Goal: Transaction & Acquisition: Purchase product/service

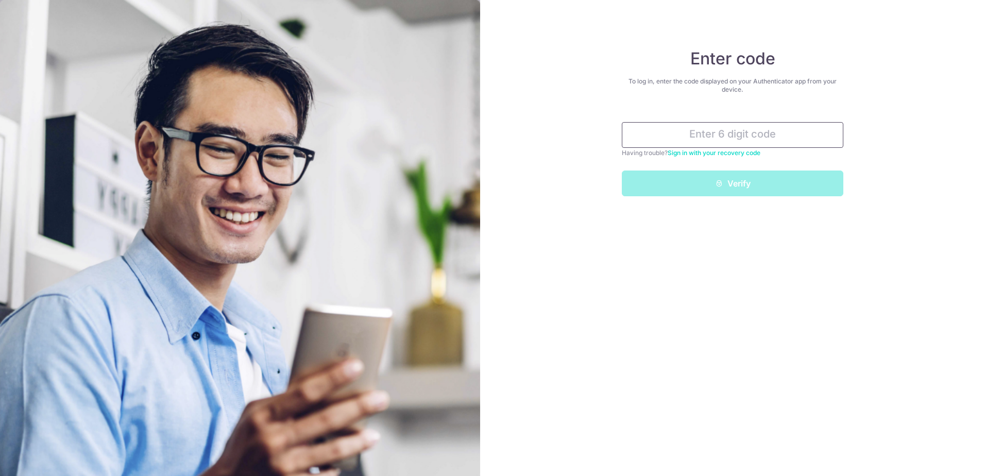
click at [750, 137] on input "text" at bounding box center [732, 135] width 221 height 26
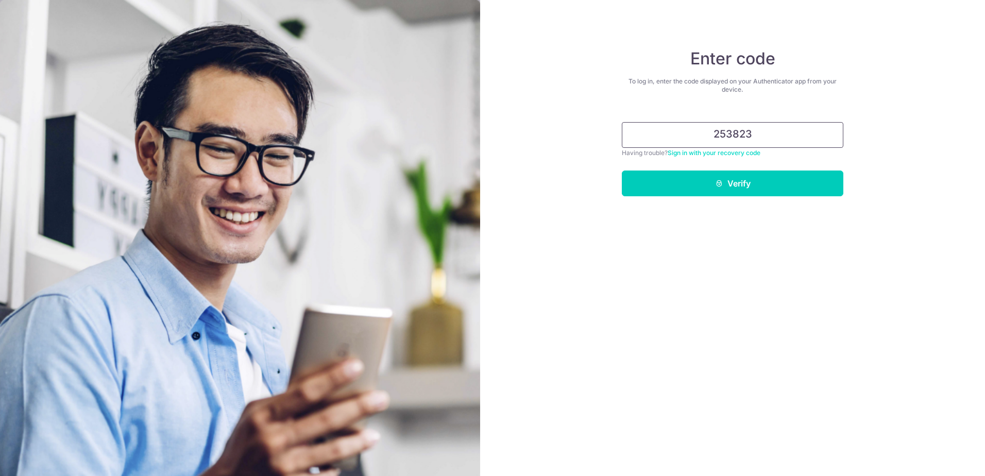
type input "253823"
click at [622, 170] on button "Verify" at bounding box center [732, 183] width 221 height 26
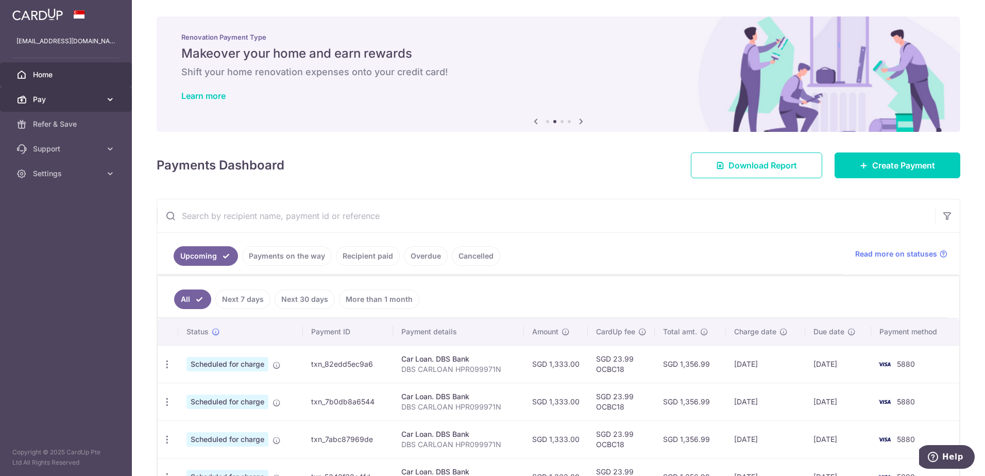
click at [98, 98] on span "Pay" at bounding box center [67, 99] width 68 height 10
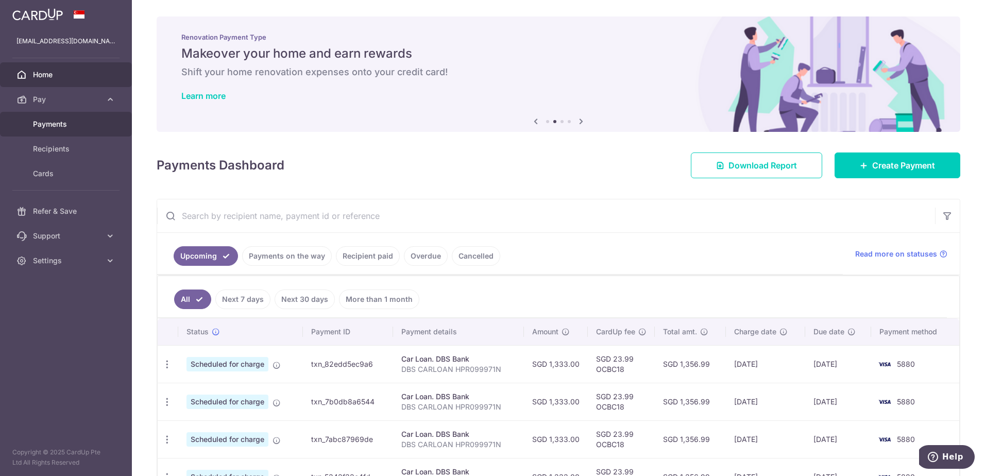
click at [60, 127] on span "Payments" at bounding box center [67, 124] width 68 height 10
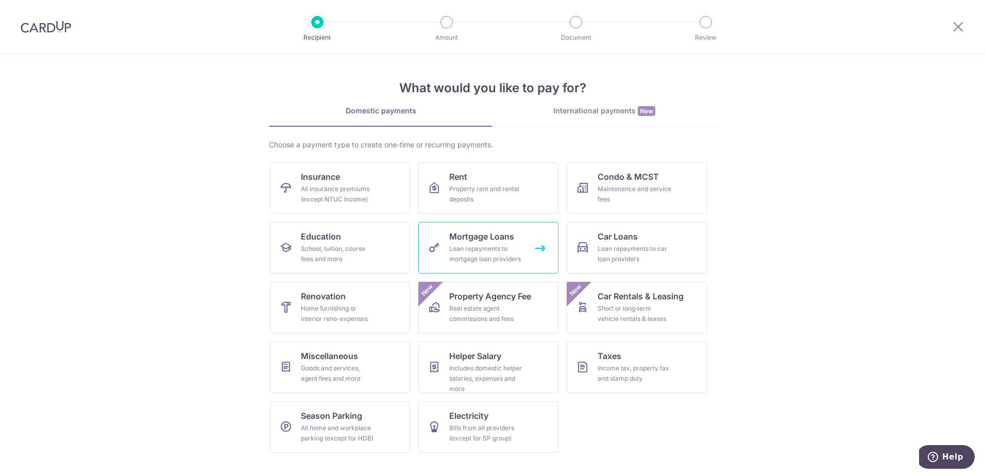
click at [503, 253] on div "Loan repayments to mortgage loan providers" at bounding box center [486, 254] width 74 height 21
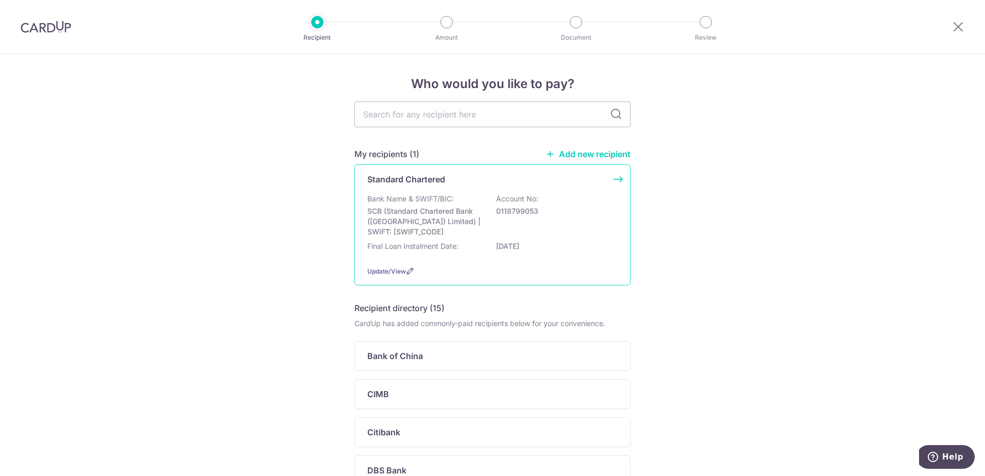
click at [486, 220] on div "Bank Name & SWIFT/BIC: SCB (Standard Chartered Bank (Singapore) Limited) | SWIF…" at bounding box center [492, 215] width 250 height 43
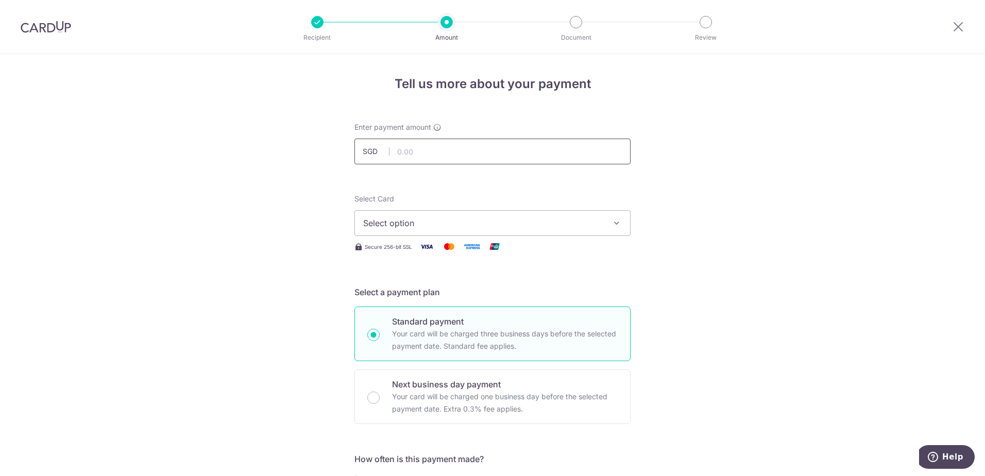
click at [424, 152] on input "text" at bounding box center [492, 152] width 276 height 26
type input "2,042.42"
click at [538, 219] on span "Select option" at bounding box center [483, 223] width 240 height 12
drag, startPoint x: 445, startPoint y: 292, endPoint x: 503, endPoint y: 296, distance: 57.8
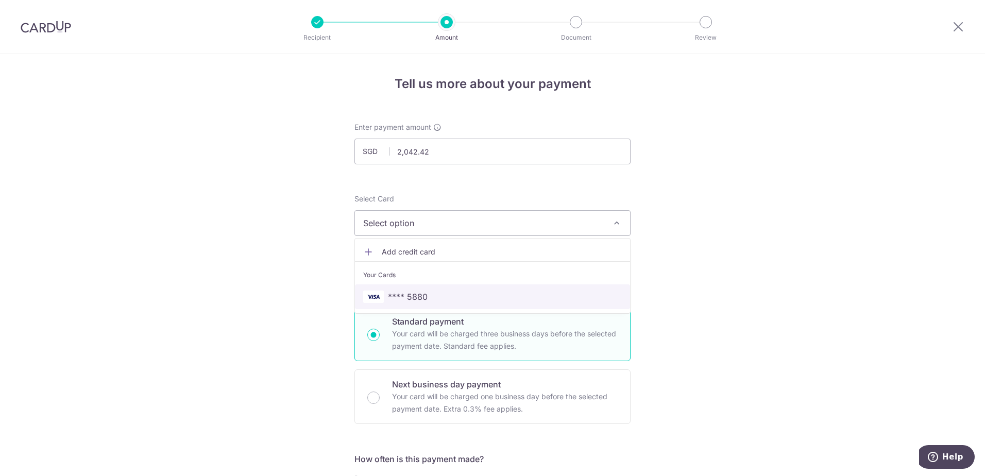
click at [445, 292] on span "**** 5880" at bounding box center [492, 296] width 259 height 12
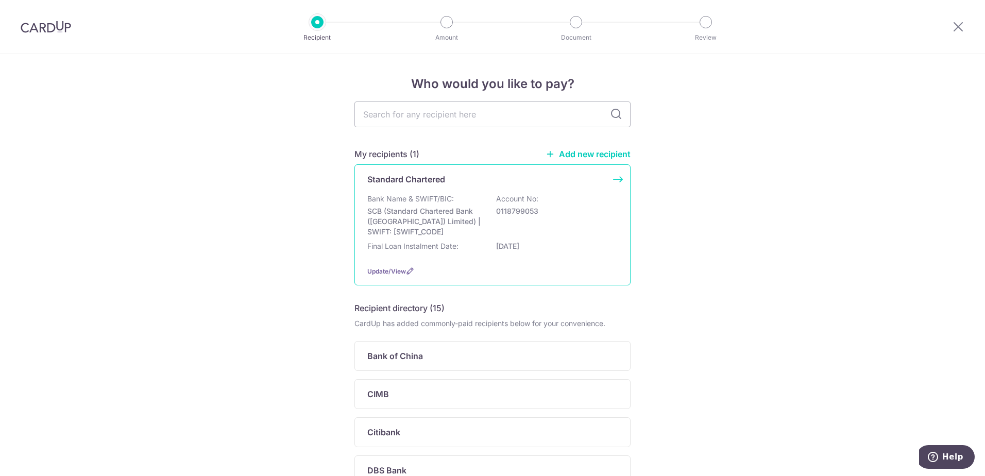
click at [528, 222] on div "Bank Name & SWIFT/BIC: SCB (Standard Chartered Bank (Singapore) Limited) | SWIF…" at bounding box center [492, 215] width 250 height 43
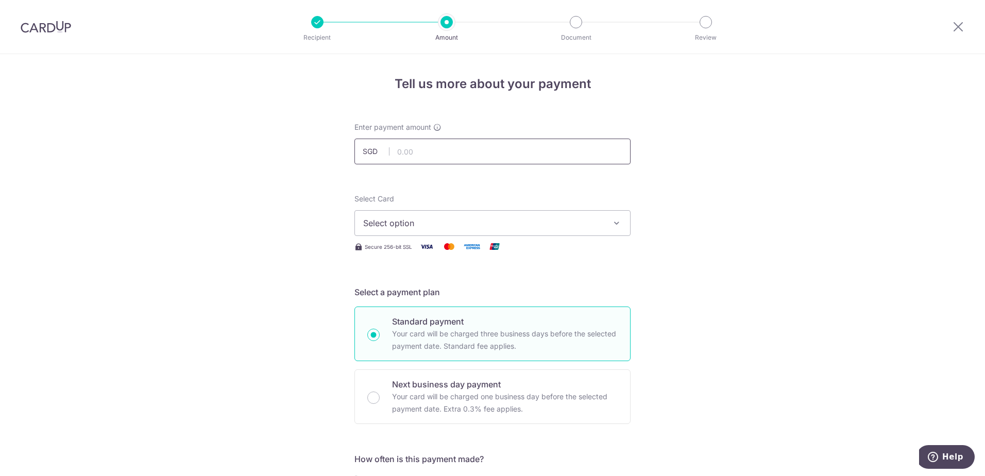
click at [502, 151] on input "text" at bounding box center [492, 152] width 276 height 26
type input "2,042.42"
click at [582, 213] on button "Select option" at bounding box center [492, 223] width 276 height 26
drag, startPoint x: 478, startPoint y: 292, endPoint x: 501, endPoint y: 292, distance: 23.2
click at [478, 292] on span "**** 5880" at bounding box center [492, 296] width 259 height 12
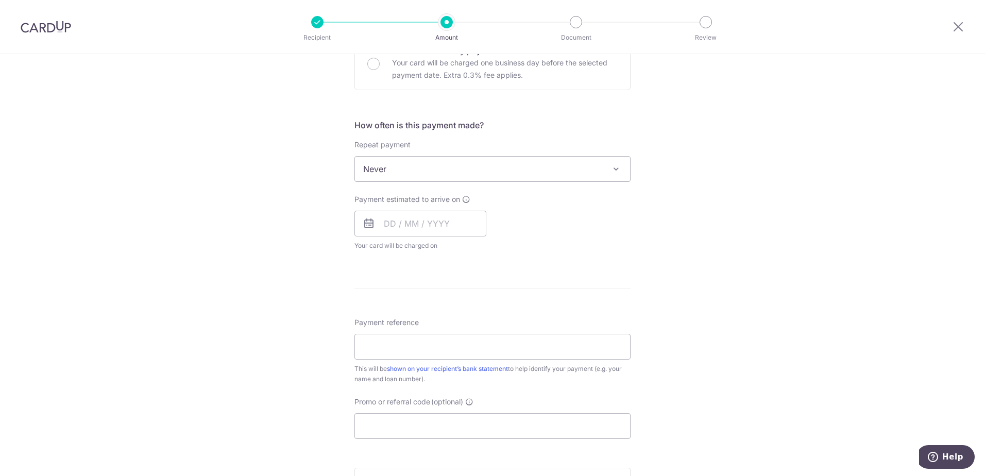
scroll to position [343, 0]
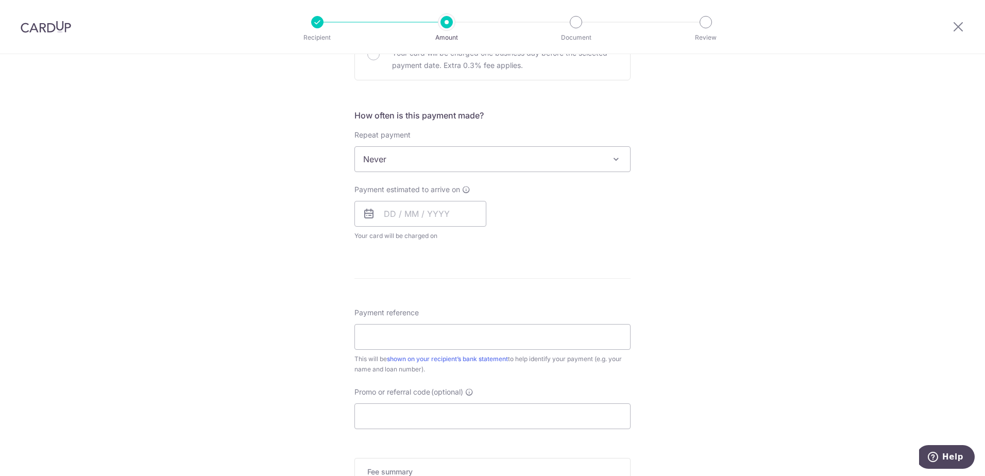
click at [554, 170] on span "Never" at bounding box center [492, 159] width 275 height 25
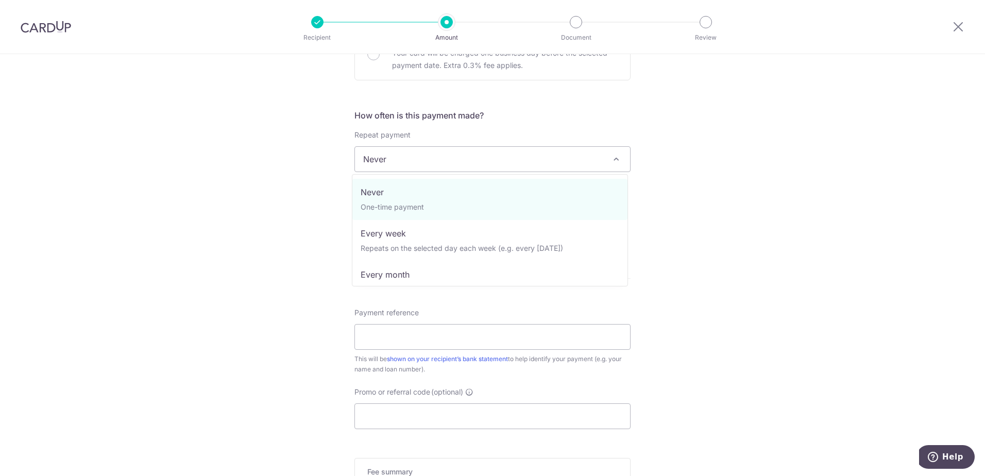
click at [748, 165] on div "Tell us more about your payment Enter payment amount SGD 2,042.42 2042.42 Selec…" at bounding box center [492, 177] width 985 height 932
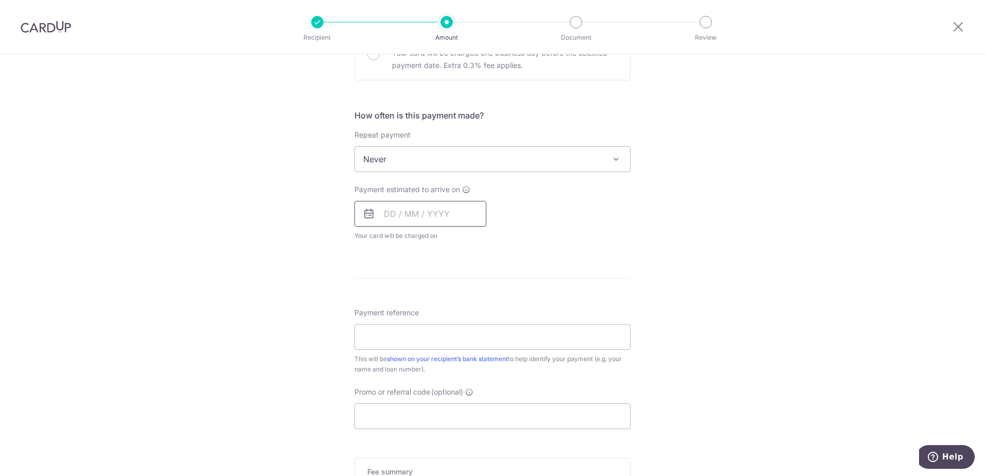
click at [385, 214] on input "text" at bounding box center [420, 214] width 132 height 26
click at [413, 325] on link "16" at bounding box center [416, 328] width 16 height 16
type input "16/09/2025"
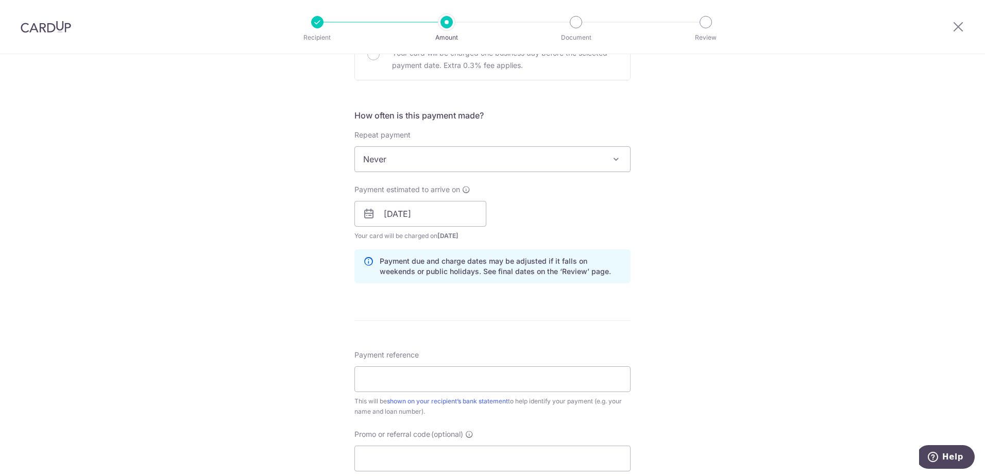
click at [731, 239] on div "Tell us more about your payment Enter payment amount SGD 2,042.42 2042.42 Selec…" at bounding box center [492, 198] width 985 height 974
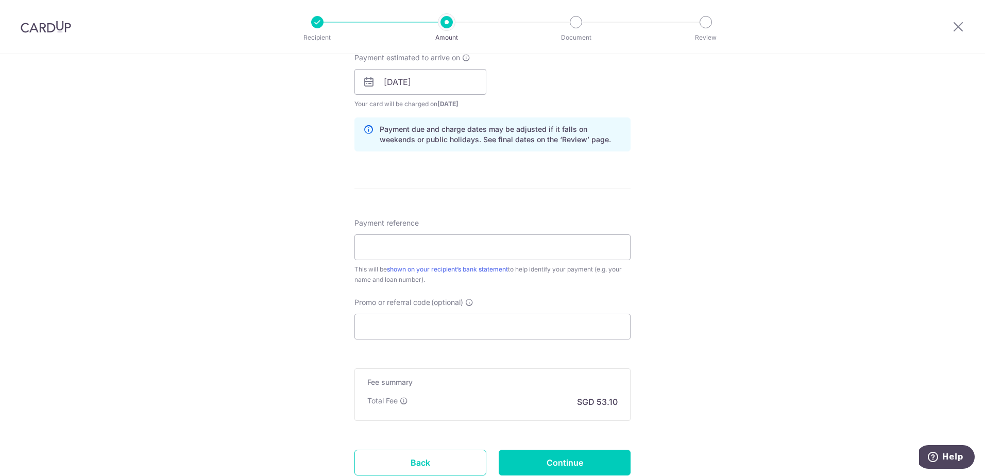
scroll to position [480, 0]
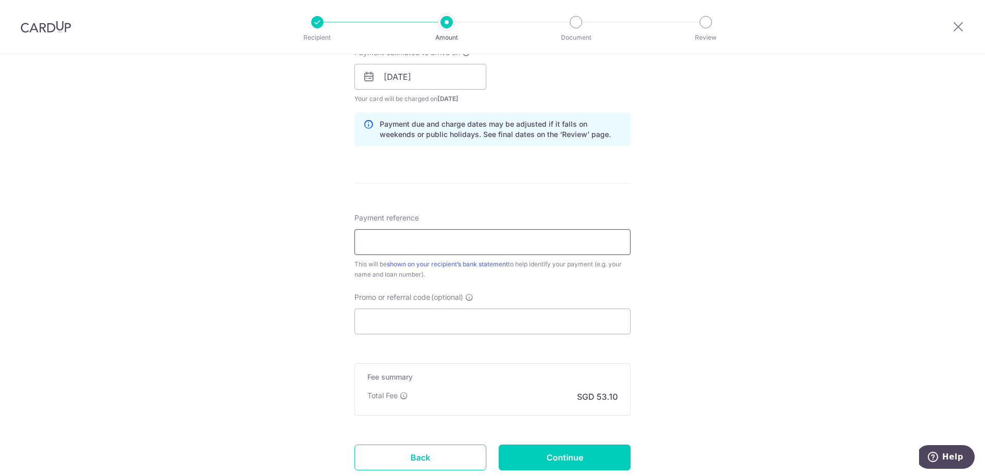
click at [499, 245] on input "Payment reference" at bounding box center [492, 242] width 276 height 26
click at [410, 243] on input "Payment reference" at bounding box center [492, 242] width 276 height 26
type input "OCBC195"
click at [408, 315] on input "Promo or referral code (optional)" at bounding box center [492, 321] width 276 height 26
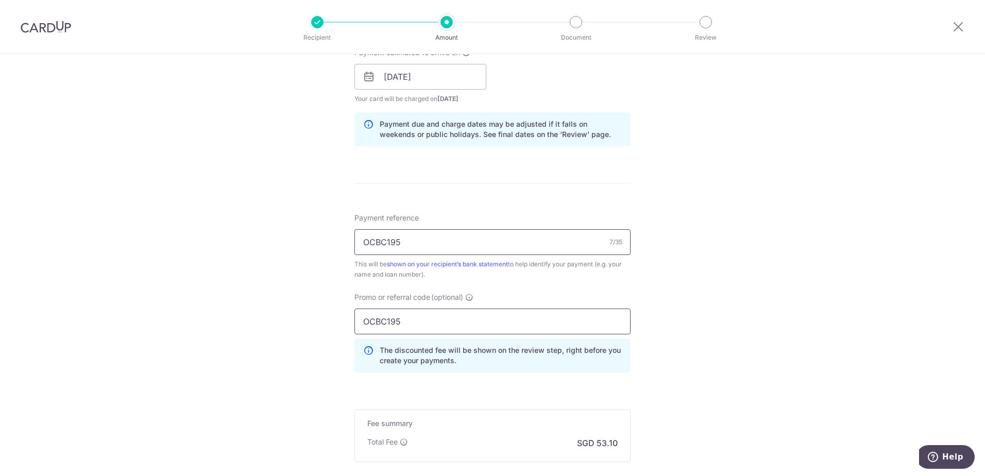
type input "OCBC195"
drag, startPoint x: 436, startPoint y: 242, endPoint x: 342, endPoint y: 247, distance: 93.8
click at [342, 247] on div "Tell us more about your payment Enter payment amount SGD 2,042.42 2042.42 Selec…" at bounding box center [492, 84] width 985 height 1020
type input "s"
type input "SCB mortgage"
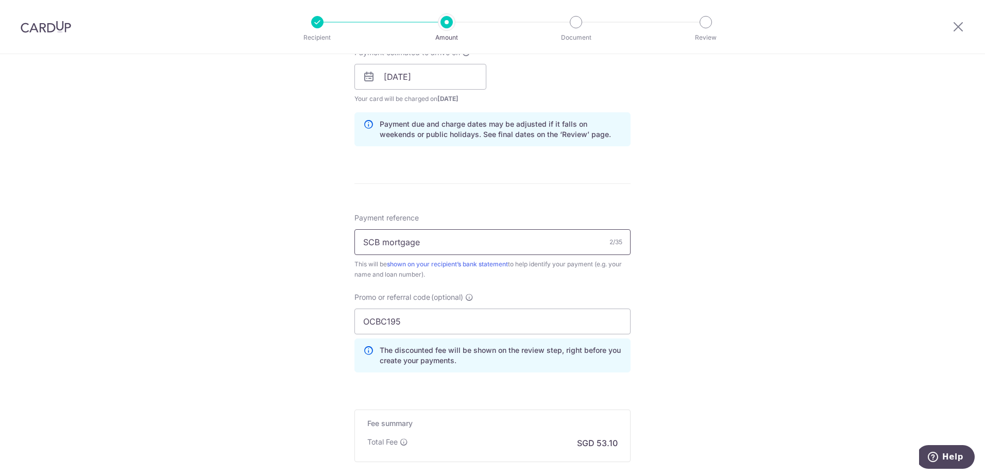
scroll to position [238, 0]
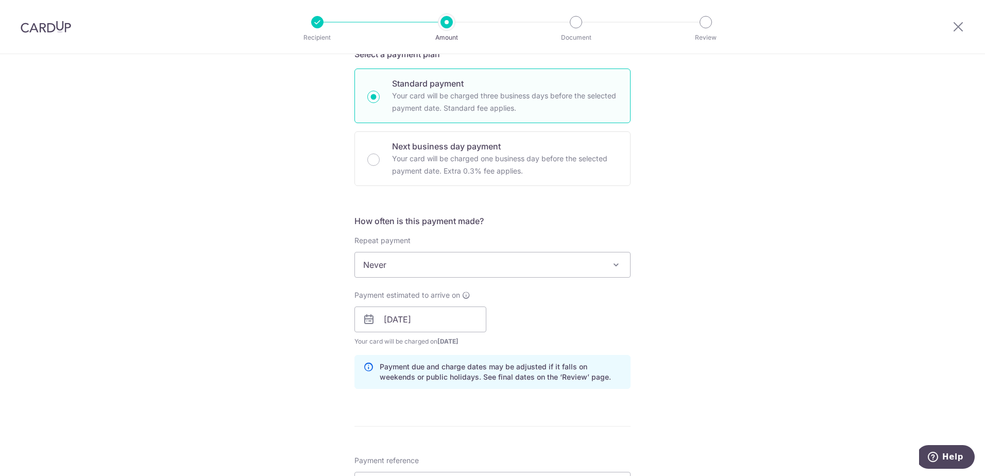
click at [800, 239] on div "Tell us more about your payment Enter payment amount SGD 2,042.42 2042.42 Selec…" at bounding box center [492, 326] width 985 height 1020
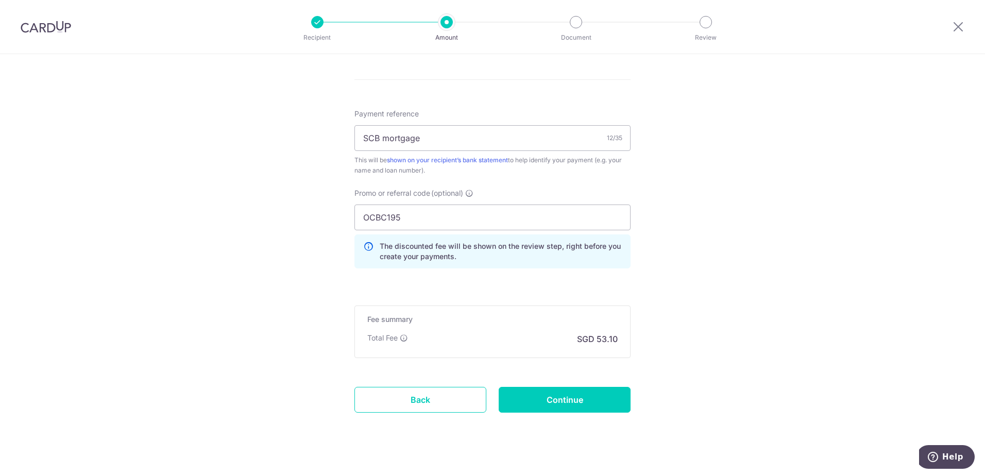
scroll to position [598, 0]
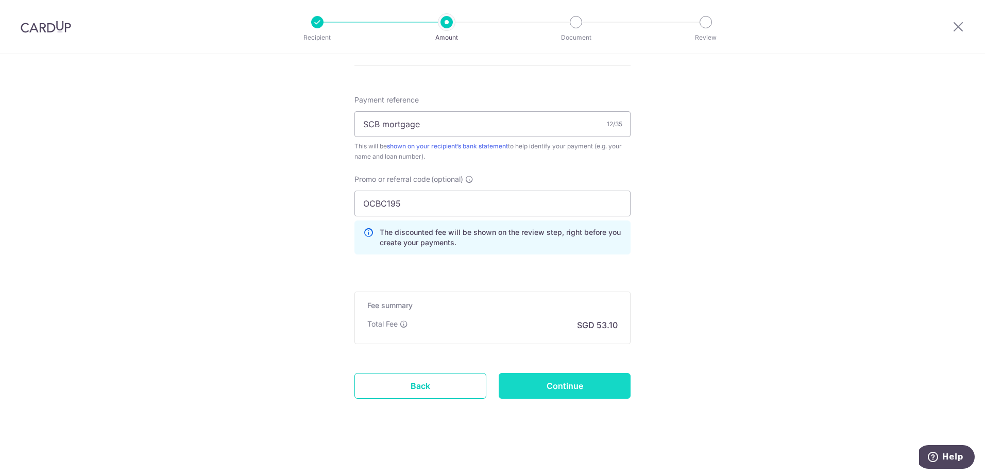
click at [582, 385] on input "Continue" at bounding box center [564, 386] width 132 height 26
type input "Create Schedule"
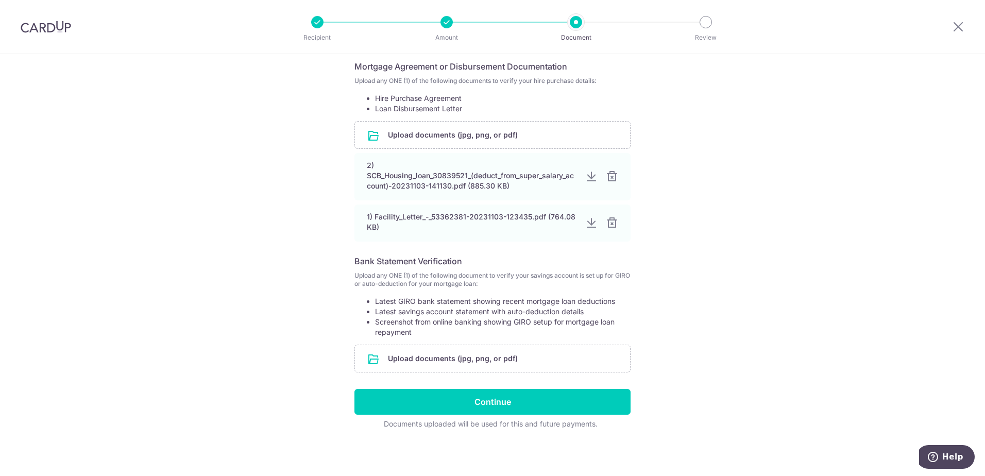
scroll to position [187, 0]
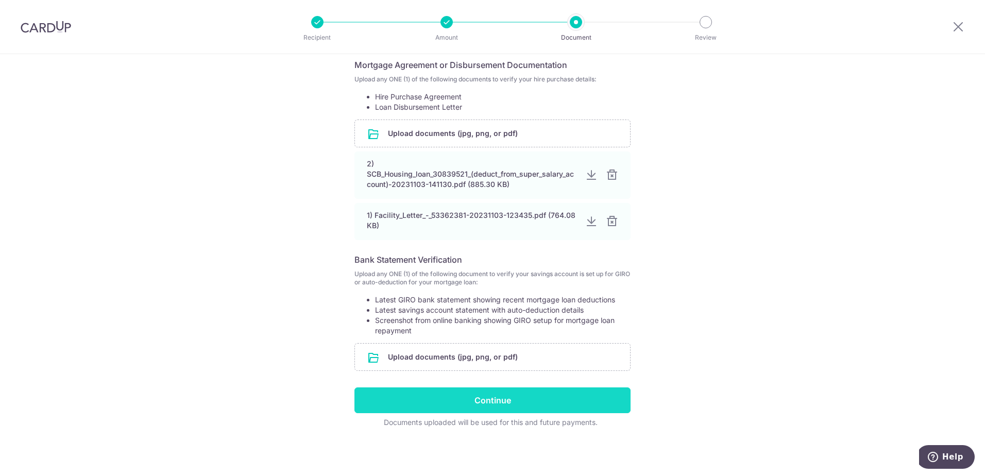
click at [492, 408] on input "Continue" at bounding box center [492, 400] width 276 height 26
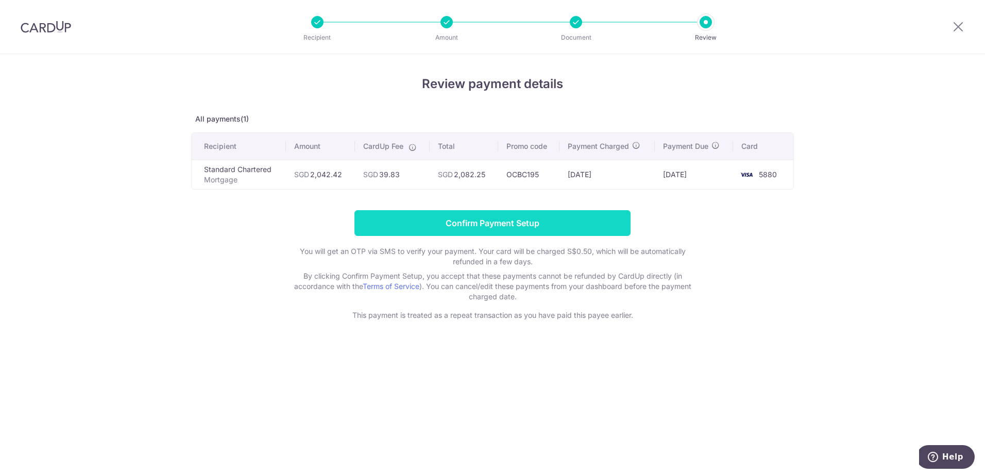
click at [513, 226] on input "Confirm Payment Setup" at bounding box center [492, 223] width 276 height 26
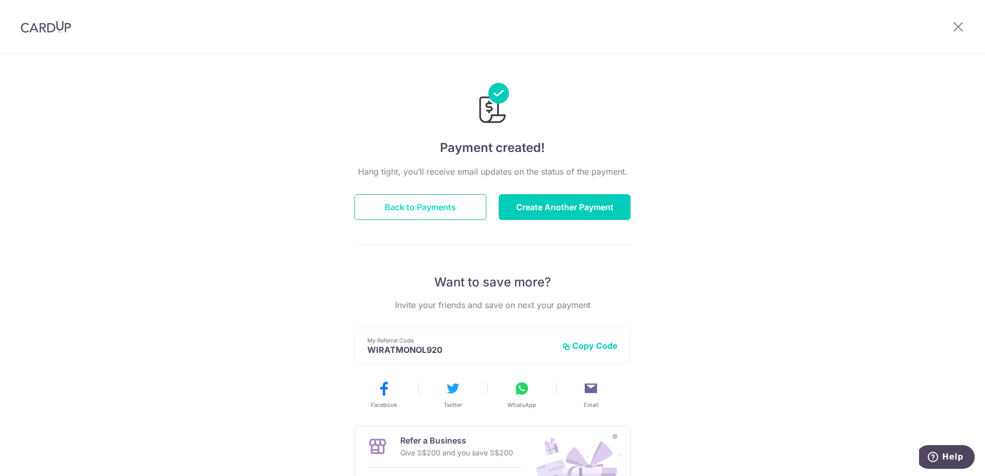
click at [447, 205] on button "Back to Payments" at bounding box center [420, 207] width 132 height 26
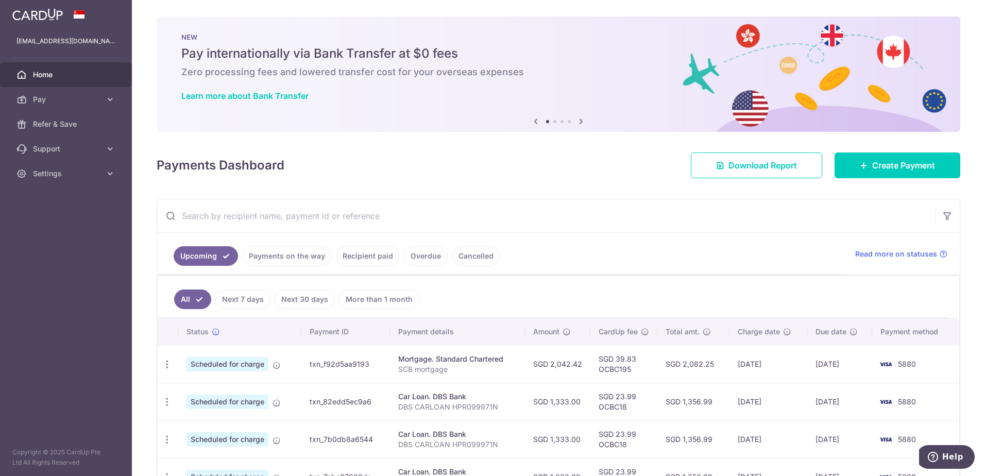
click at [378, 256] on link "Recipient paid" at bounding box center [368, 256] width 64 height 20
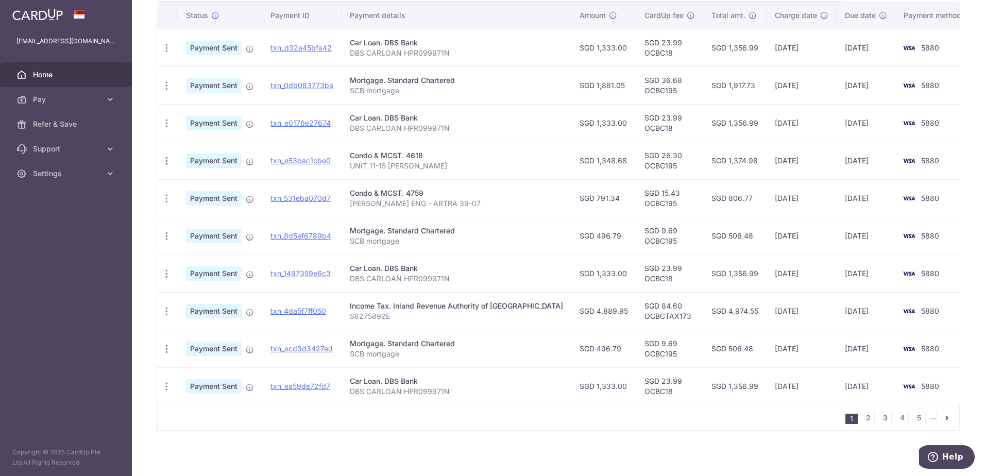
scroll to position [277, 0]
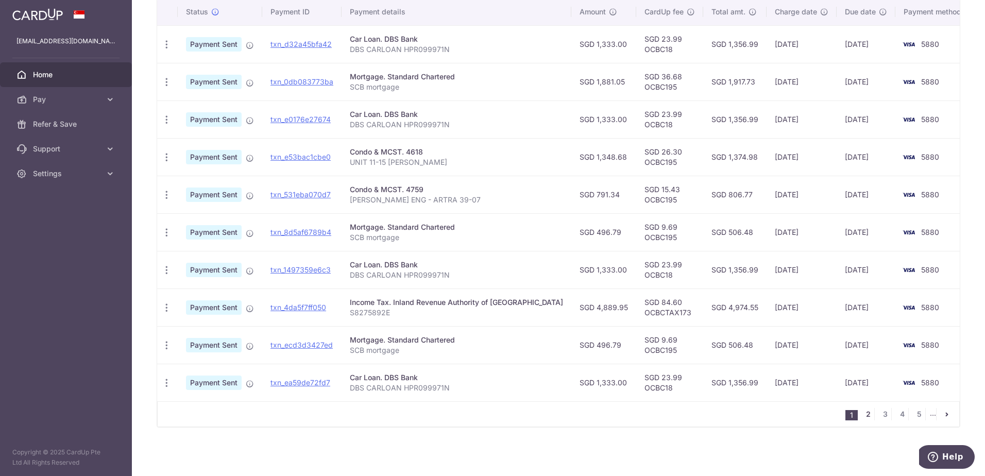
click at [863, 415] on link "2" at bounding box center [868, 414] width 12 height 12
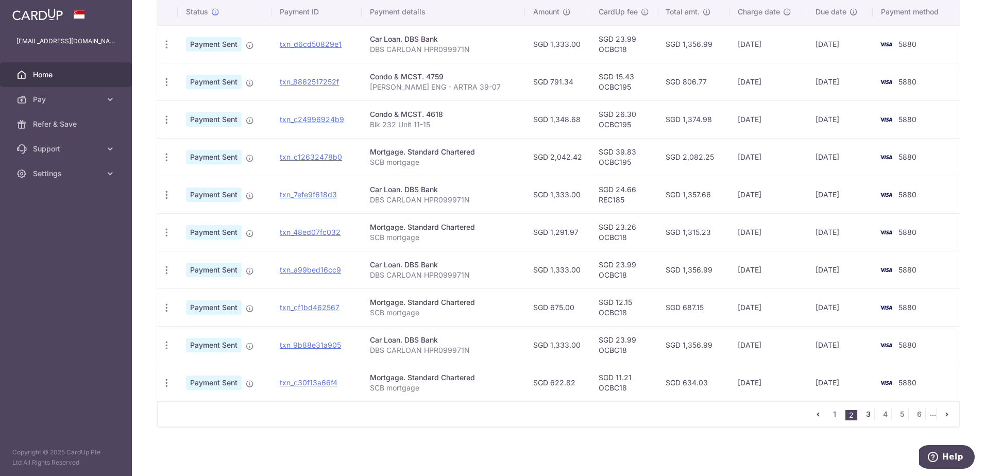
click at [864, 413] on link "3" at bounding box center [868, 414] width 12 height 12
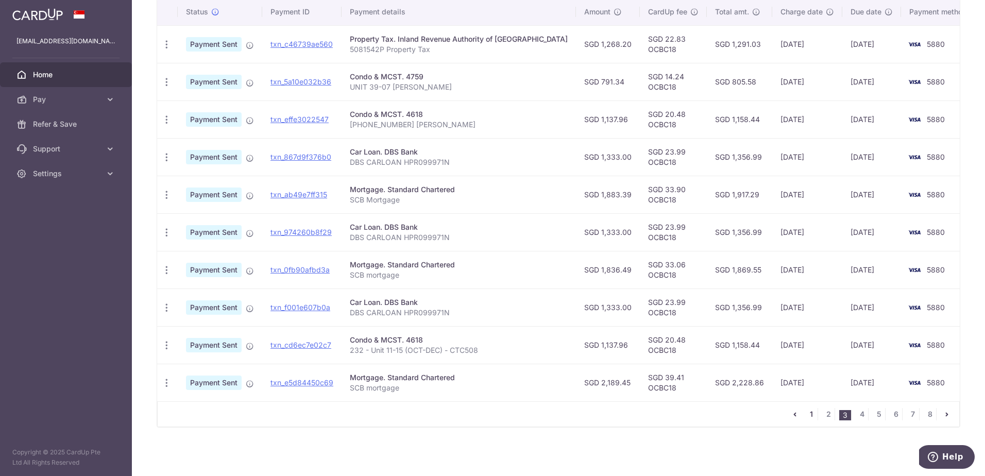
click at [805, 414] on link "1" at bounding box center [811, 414] width 12 height 12
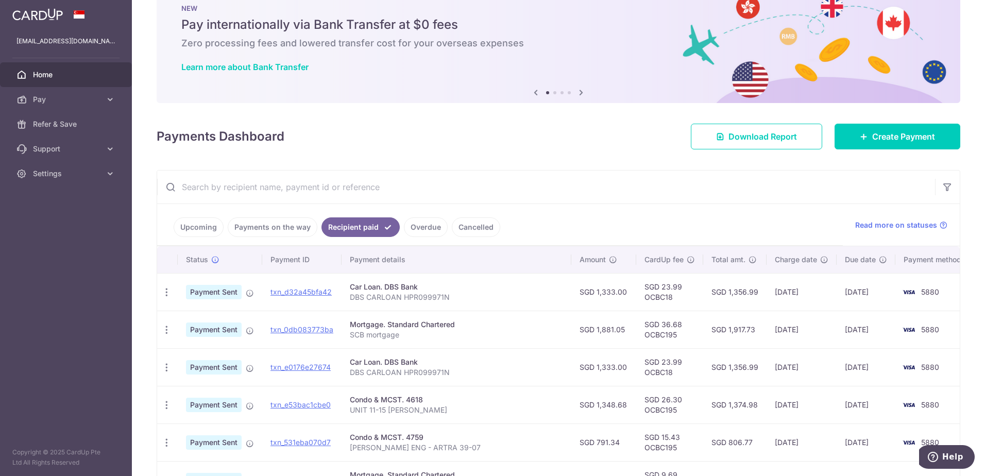
scroll to position [35, 0]
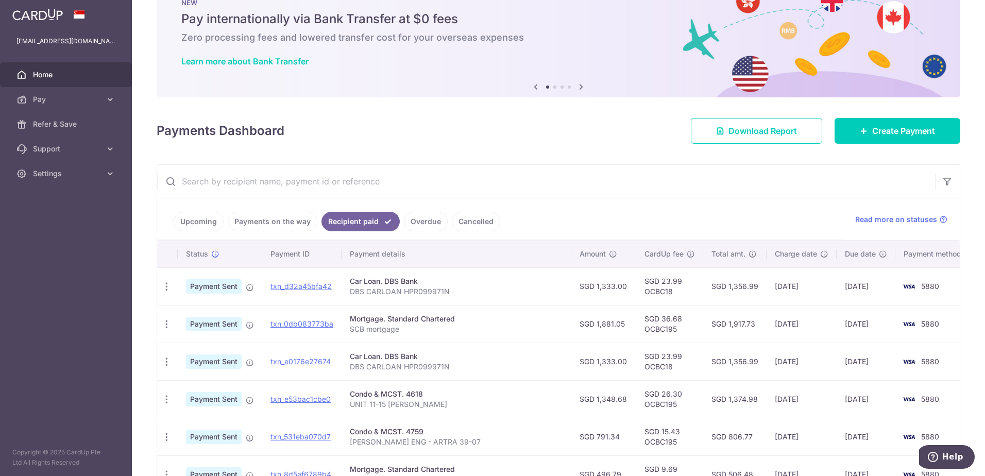
click at [766, 289] on td "[DATE]" at bounding box center [801, 286] width 70 height 38
